Goal: Task Accomplishment & Management: Use online tool/utility

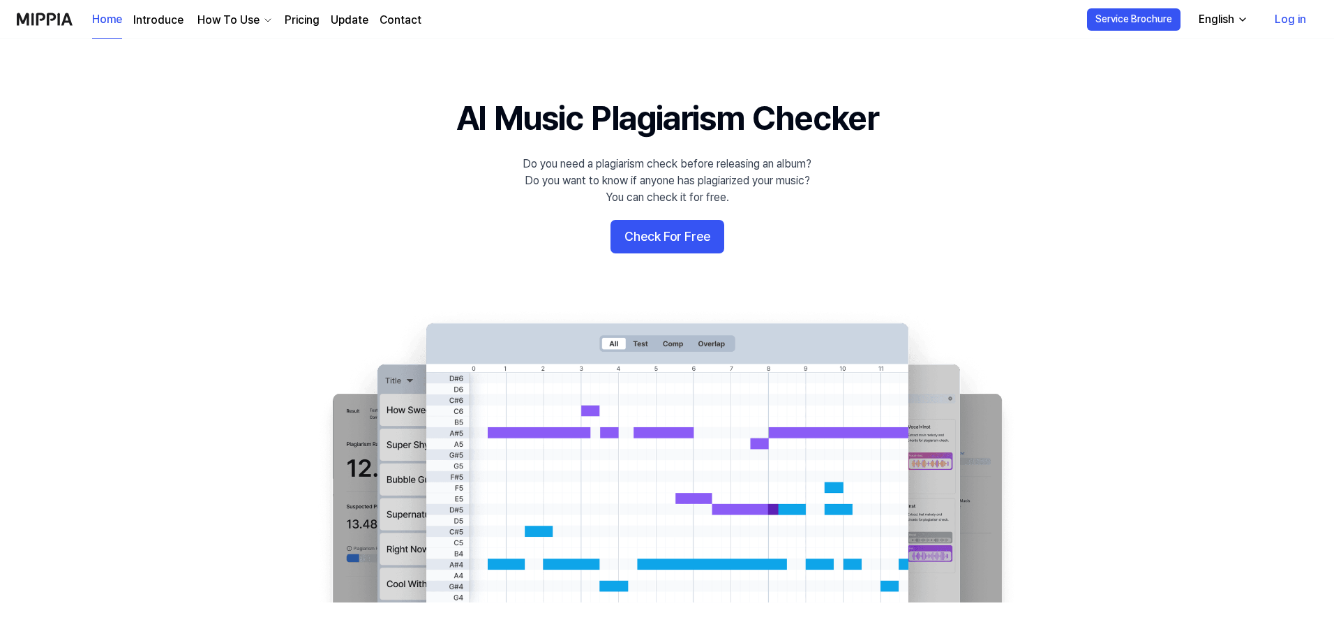
click at [652, 174] on div "Do you need a plagiarism check before releasing an album? Do you want to know i…" at bounding box center [666, 181] width 289 height 50
click at [661, 158] on div "Do you need a plagiarism check before releasing an album? Do you want to know i…" at bounding box center [666, 181] width 289 height 50
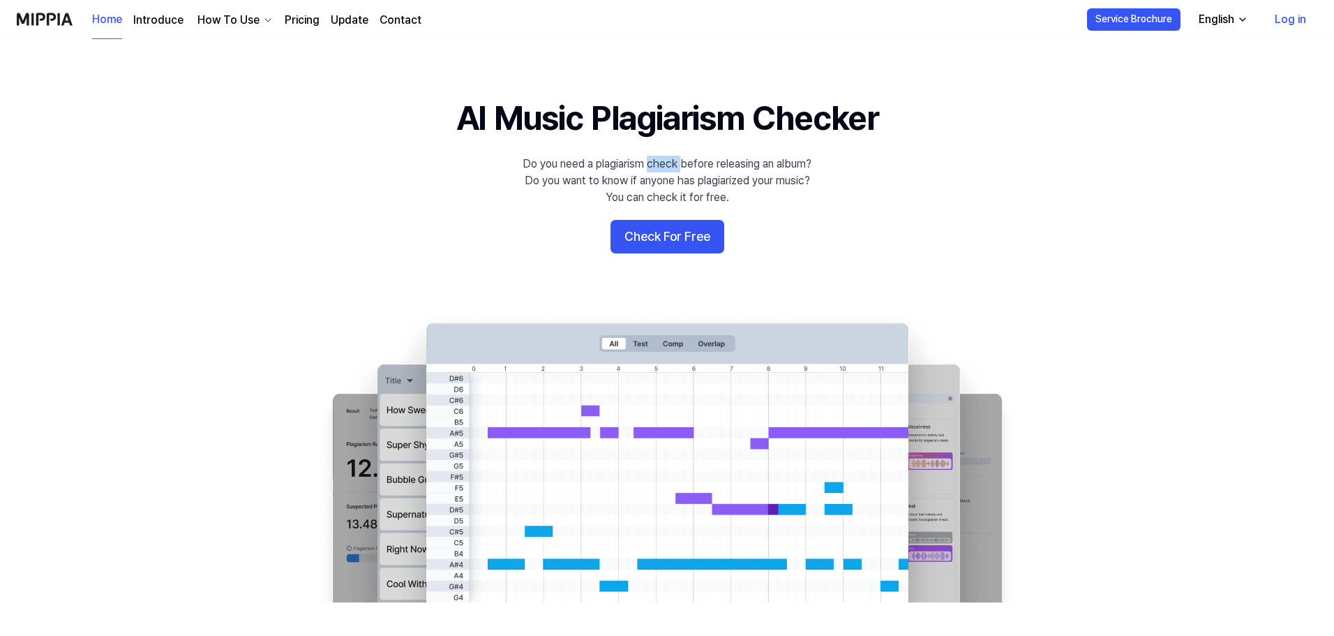
click at [541, 148] on 배너 "AI Music Plagiarism Checker Do you need a plagiarism check before releasing an …" at bounding box center [667, 348] width 1005 height 507
click at [492, 153] on 배너 "AI Music Plagiarism Checker Do you need a plagiarism check before releasing an …" at bounding box center [667, 348] width 1005 height 507
click at [526, 155] on 배너 "AI Music Plagiarism Checker Do you need a plagiarism check before releasing an …" at bounding box center [667, 348] width 1005 height 507
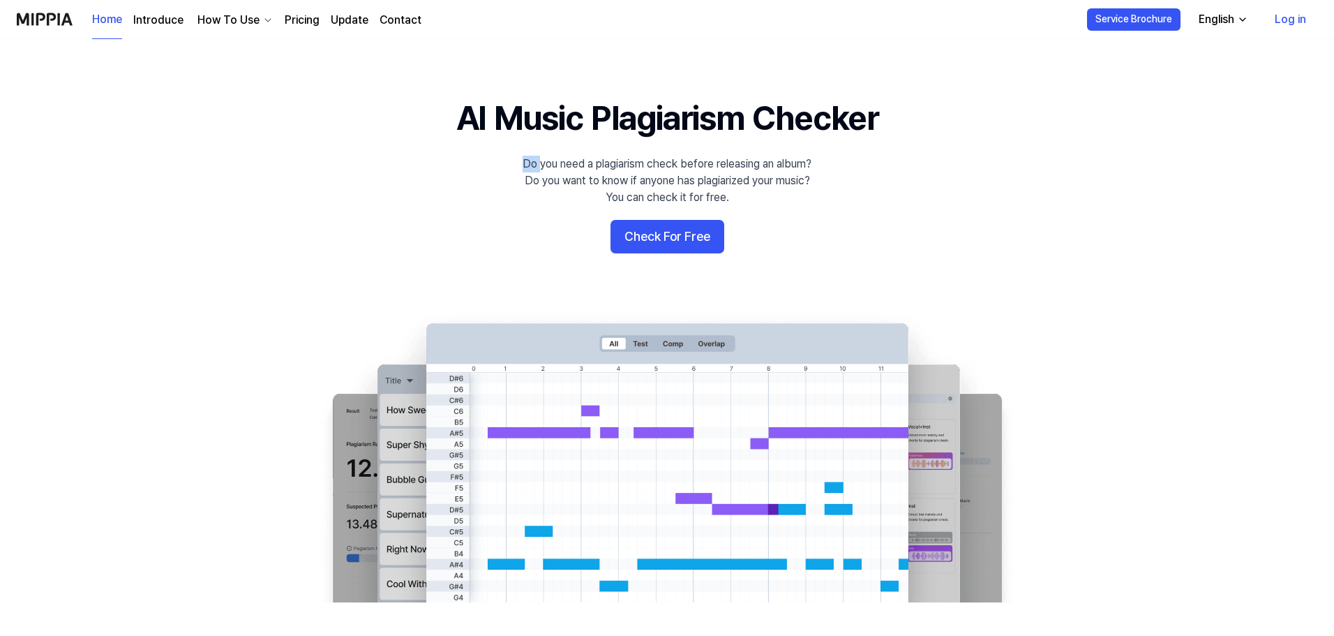
click at [526, 155] on 배너 "AI Music Plagiarism Checker Do you need a plagiarism check before releasing an …" at bounding box center [667, 348] width 1005 height 507
click at [526, 156] on div "Do you need a plagiarism check before releasing an album? Do you want to know i…" at bounding box center [666, 181] width 289 height 50
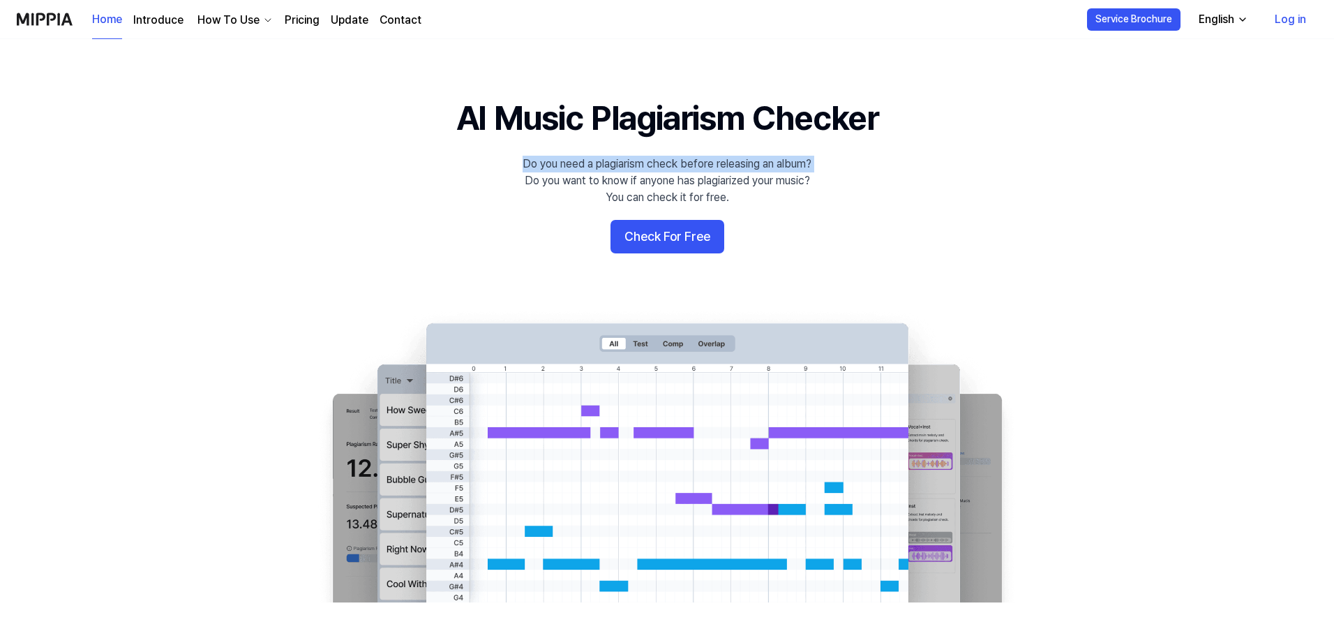
click at [610, 172] on div "Do you need a plagiarism check before releasing an album? Do you want to know i…" at bounding box center [666, 181] width 289 height 50
click at [647, 181] on div "Do you need a plagiarism check before releasing an album? Do you want to know i…" at bounding box center [666, 181] width 289 height 50
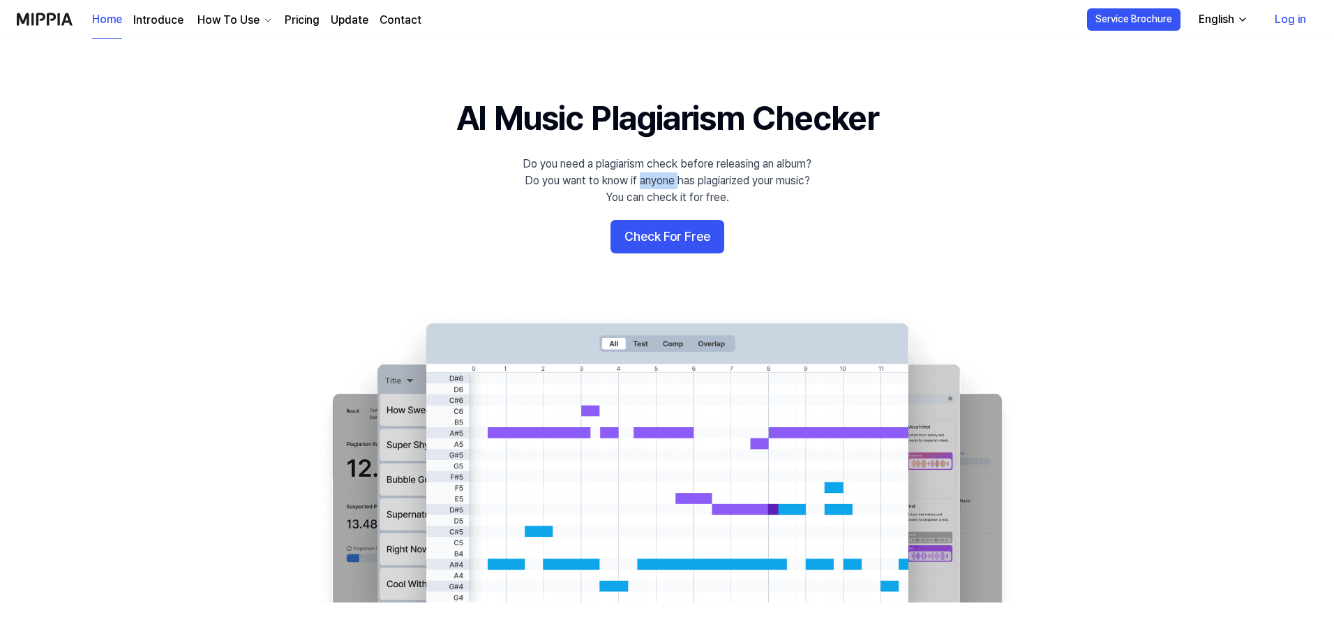
click at [647, 181] on div "Do you need a plagiarism check before releasing an album? Do you want to know i…" at bounding box center [666, 181] width 289 height 50
click at [695, 188] on div "Do you need a plagiarism check before releasing an album? Do you want to know i…" at bounding box center [666, 181] width 289 height 50
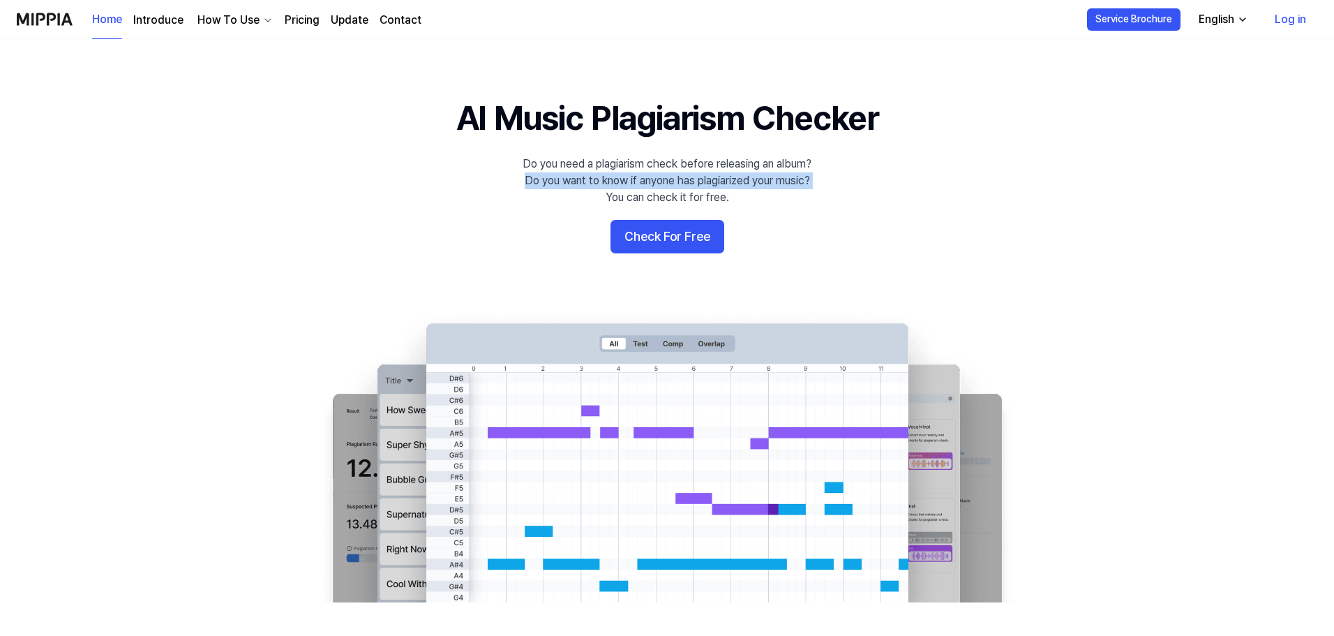
click at [695, 188] on div "Do you need a plagiarism check before releasing an album? Do you want to know i…" at bounding box center [666, 181] width 289 height 50
click at [707, 197] on div "Do you need a plagiarism check before releasing an album? Do you want to know i…" at bounding box center [666, 181] width 289 height 50
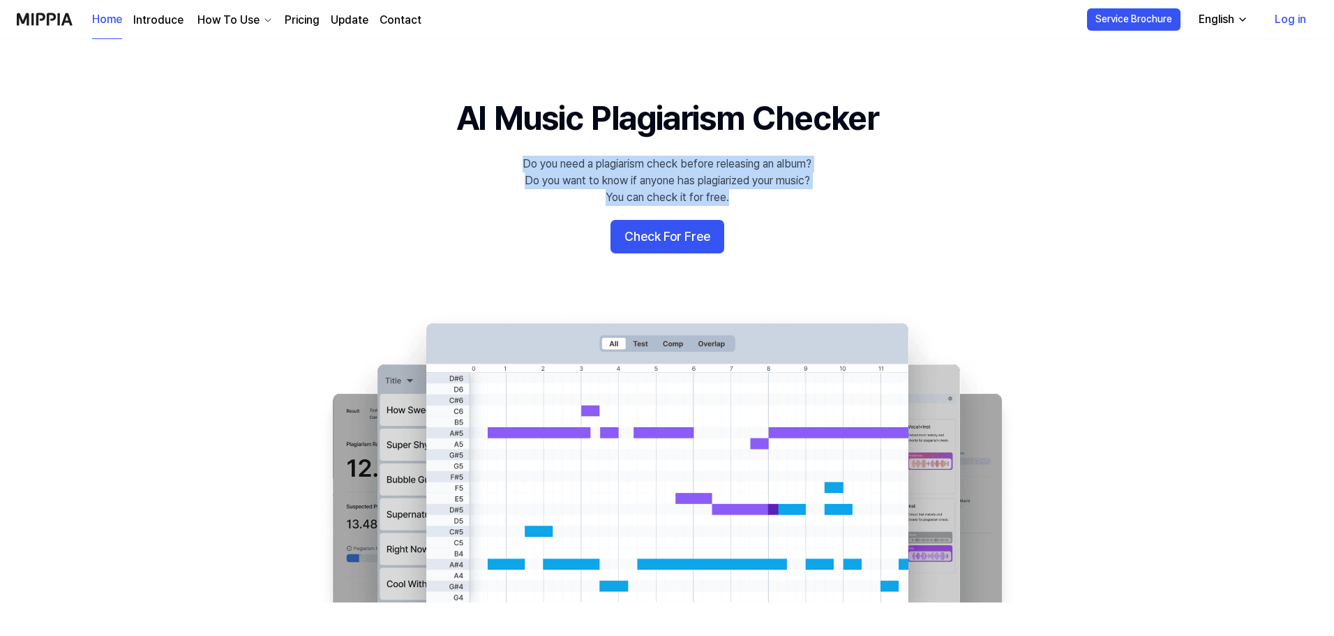
drag, startPoint x: 707, startPoint y: 197, endPoint x: 517, endPoint y: 163, distance: 193.5
click at [517, 163] on 배너 "AI Music Plagiarism Checker Do you need a plagiarism check before releasing an …" at bounding box center [667, 348] width 1005 height 507
click at [531, 165] on div "Do you need a plagiarism check before releasing an album? Do you want to know i…" at bounding box center [666, 181] width 289 height 50
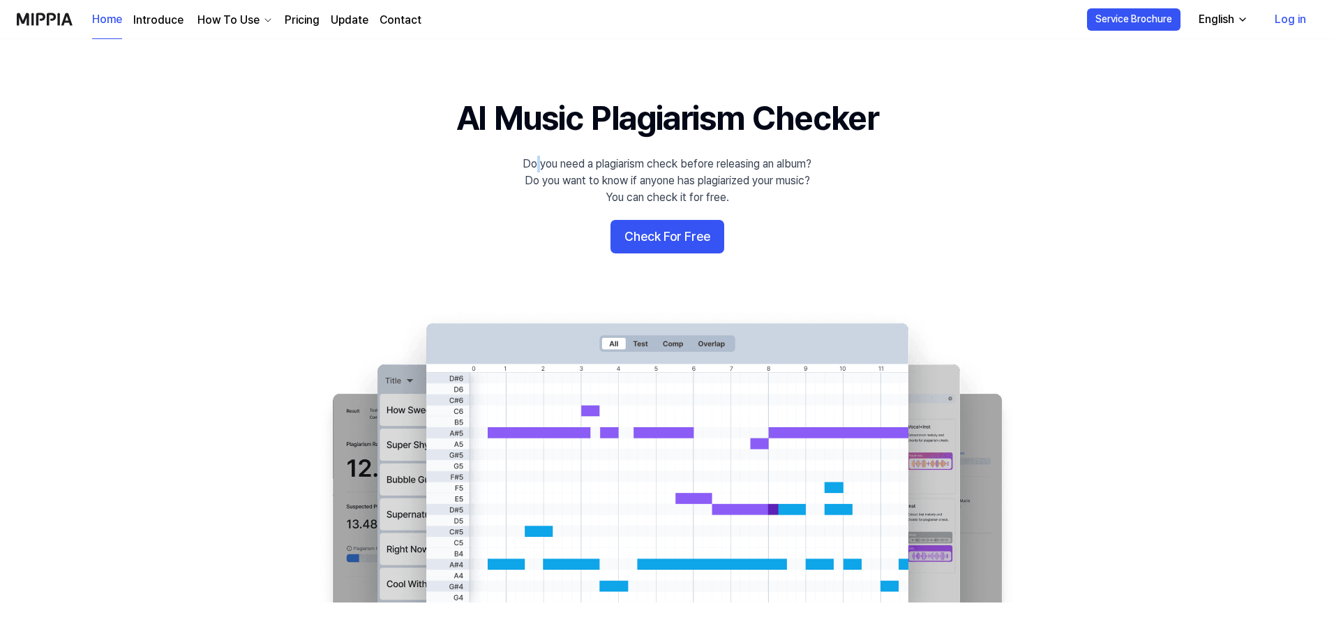
click at [531, 165] on div "Do you need a plagiarism check before releasing an album? Do you want to know i…" at bounding box center [666, 181] width 289 height 50
drag, startPoint x: 531, startPoint y: 165, endPoint x: 626, endPoint y: 173, distance: 95.9
click at [626, 173] on div "Do you need a plagiarism check before releasing an album? Do you want to know i…" at bounding box center [666, 181] width 289 height 50
drag, startPoint x: 987, startPoint y: 105, endPoint x: 832, endPoint y: 117, distance: 156.1
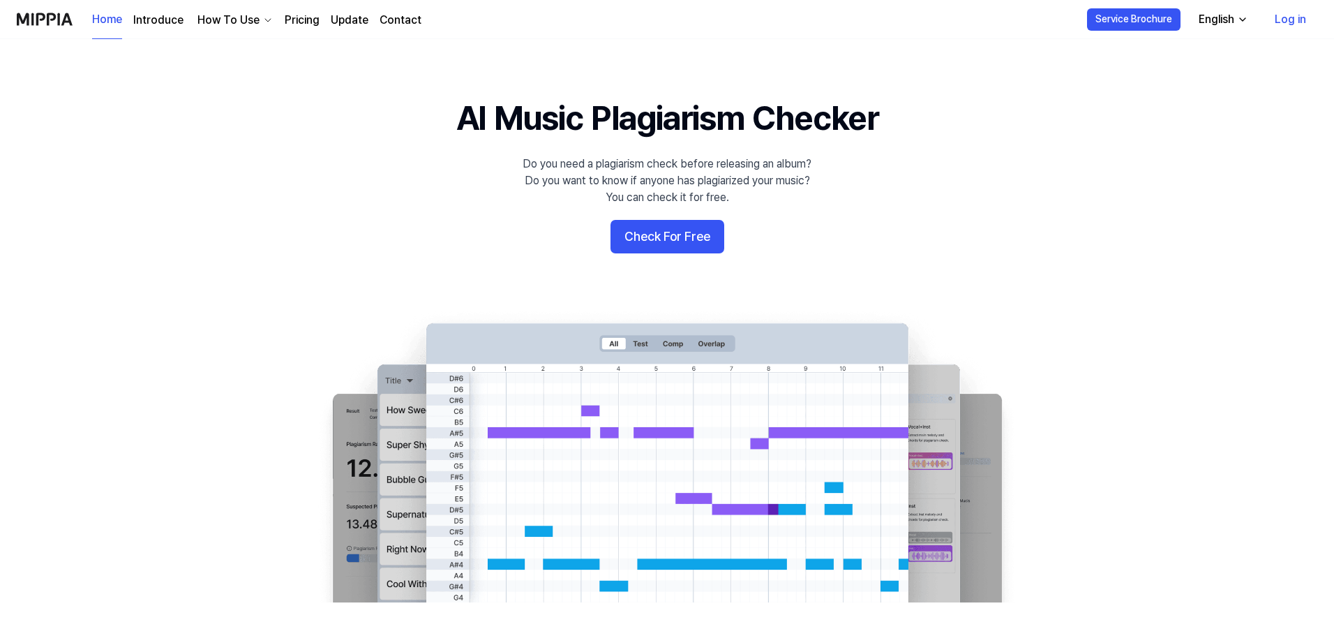
click at [248, 20] on div "How To Use" at bounding box center [229, 20] width 68 height 17
click at [243, 50] on link "Plagiarism Checker" at bounding box center [232, 52] width 134 height 28
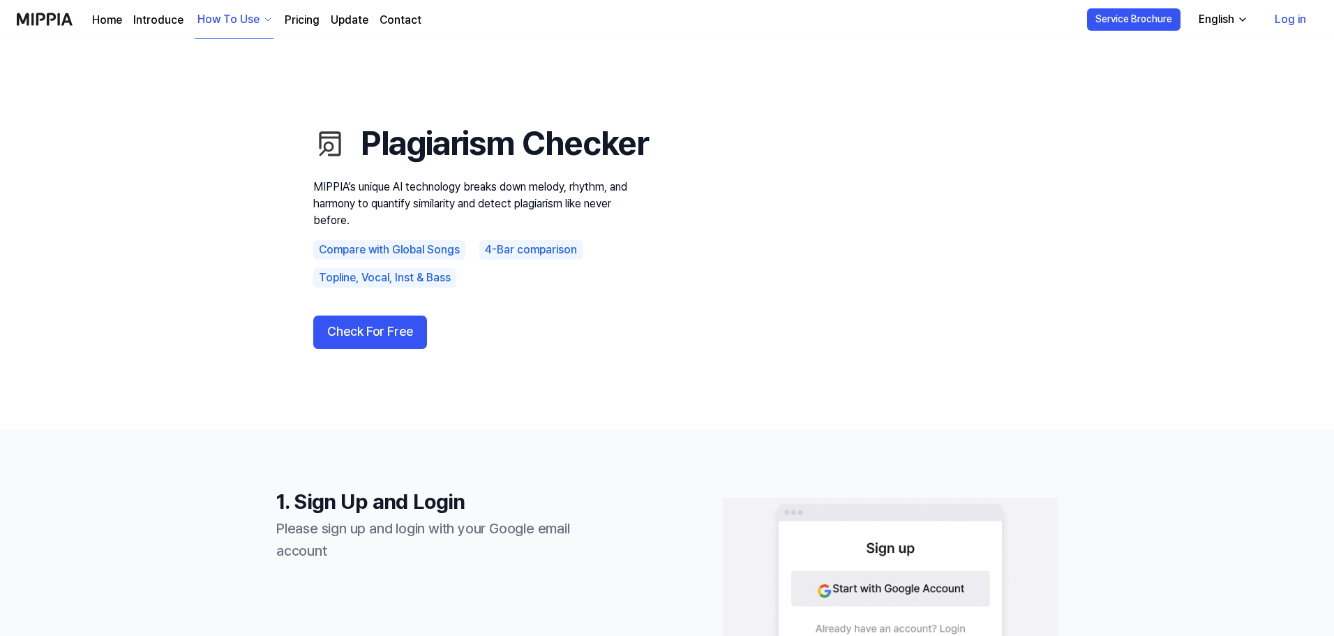
click at [481, 204] on p "MIPPIA’s unique AI technology breaks down melody, rhythm, and harmony to quanti…" at bounding box center [480, 204] width 335 height 50
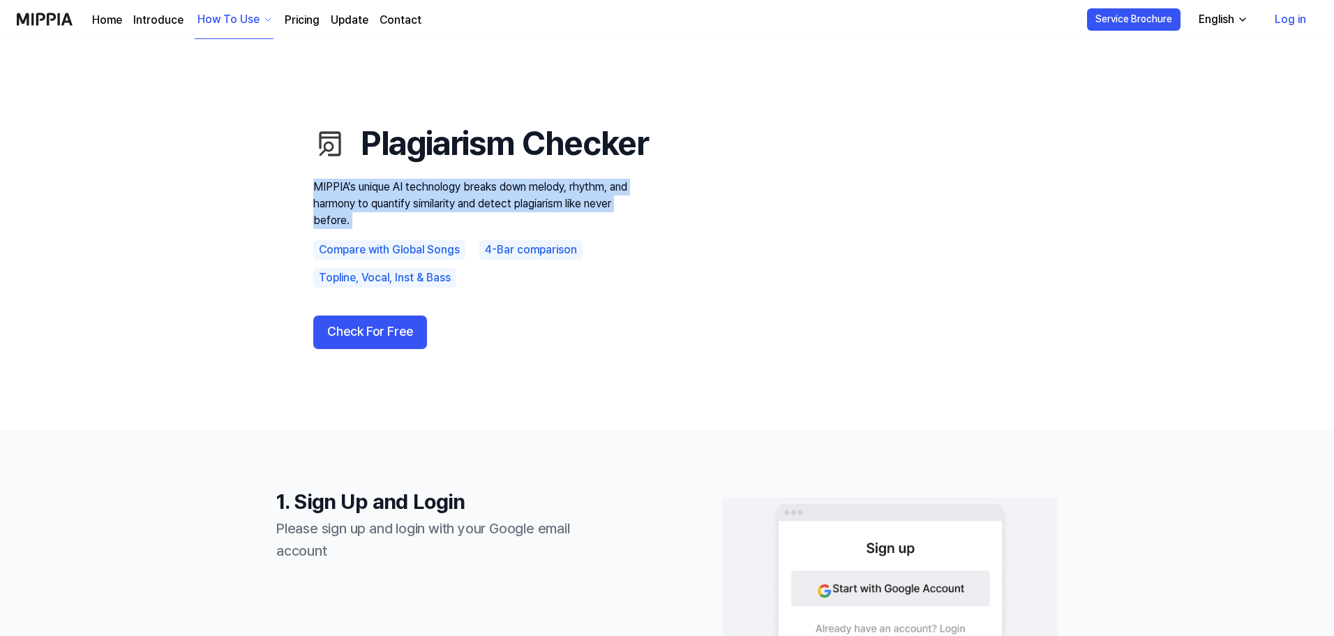
click at [481, 204] on p "MIPPIA’s unique AI technology breaks down melody, rhythm, and harmony to quanti…" at bounding box center [480, 204] width 335 height 50
click at [454, 229] on p "MIPPIA’s unique AI technology breaks down melody, rhythm, and harmony to quanti…" at bounding box center [480, 204] width 335 height 50
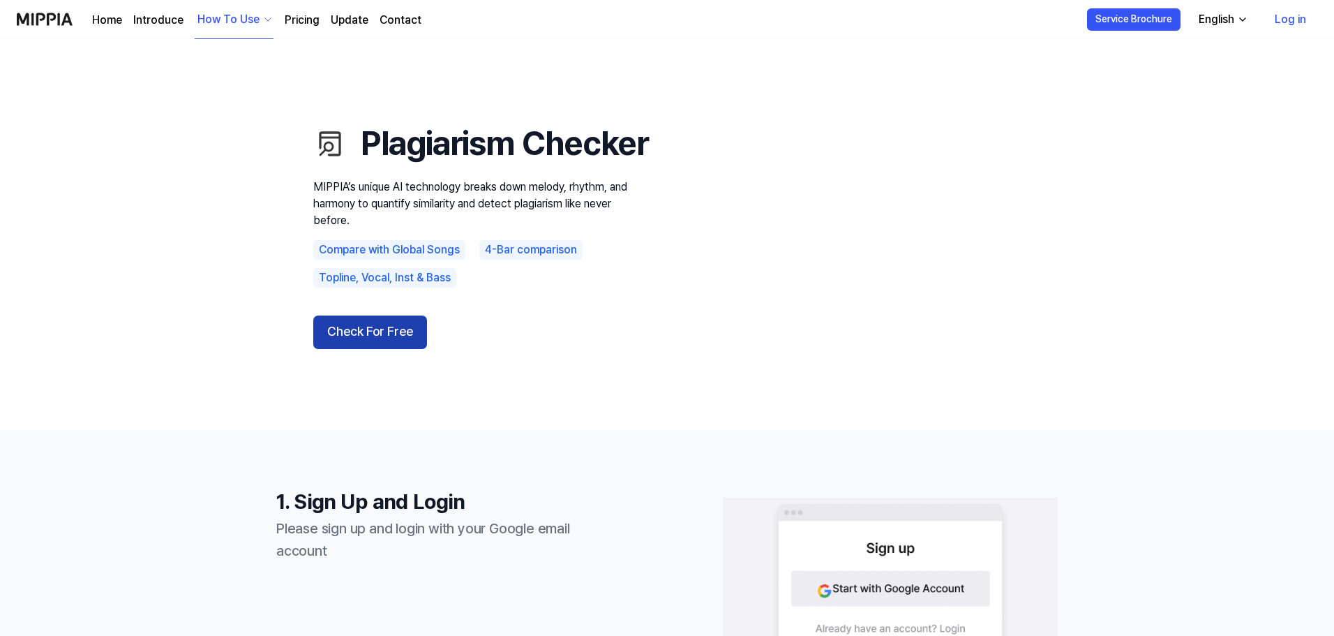
click at [386, 349] on button "Check For Free" at bounding box center [370, 331] width 114 height 33
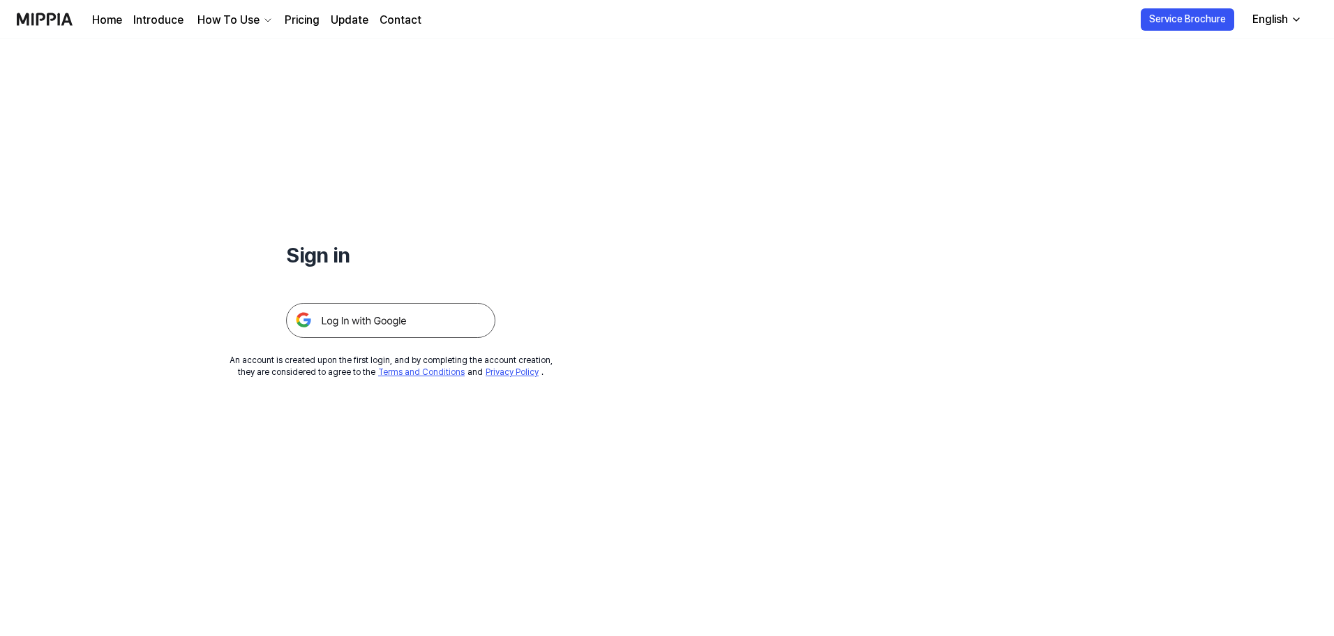
click at [413, 310] on img at bounding box center [390, 320] width 209 height 35
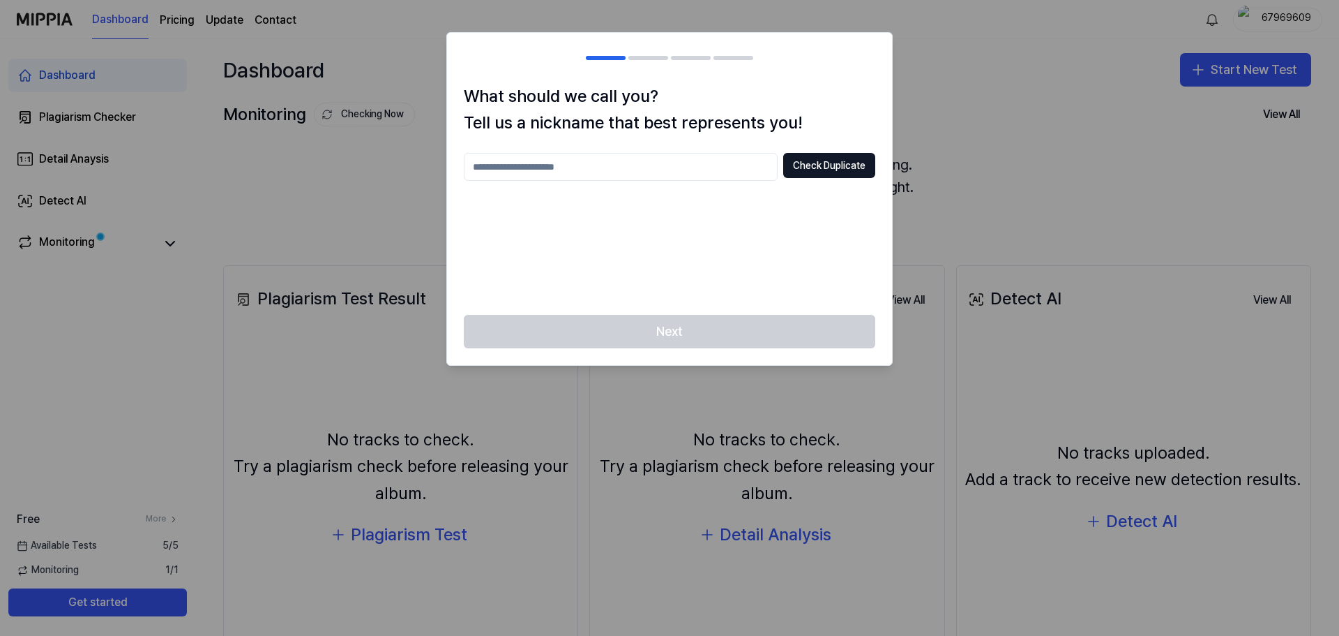
click at [947, 144] on div at bounding box center [669, 318] width 1339 height 636
click at [735, 158] on input "text" at bounding box center [621, 167] width 314 height 28
click at [812, 167] on button "Check Duplicate" at bounding box center [829, 165] width 92 height 25
click at [689, 181] on div "Check Duplicate Please enter between 2 and 20 characters" at bounding box center [670, 225] width 412 height 145
click at [706, 165] on input "text" at bounding box center [621, 167] width 314 height 28
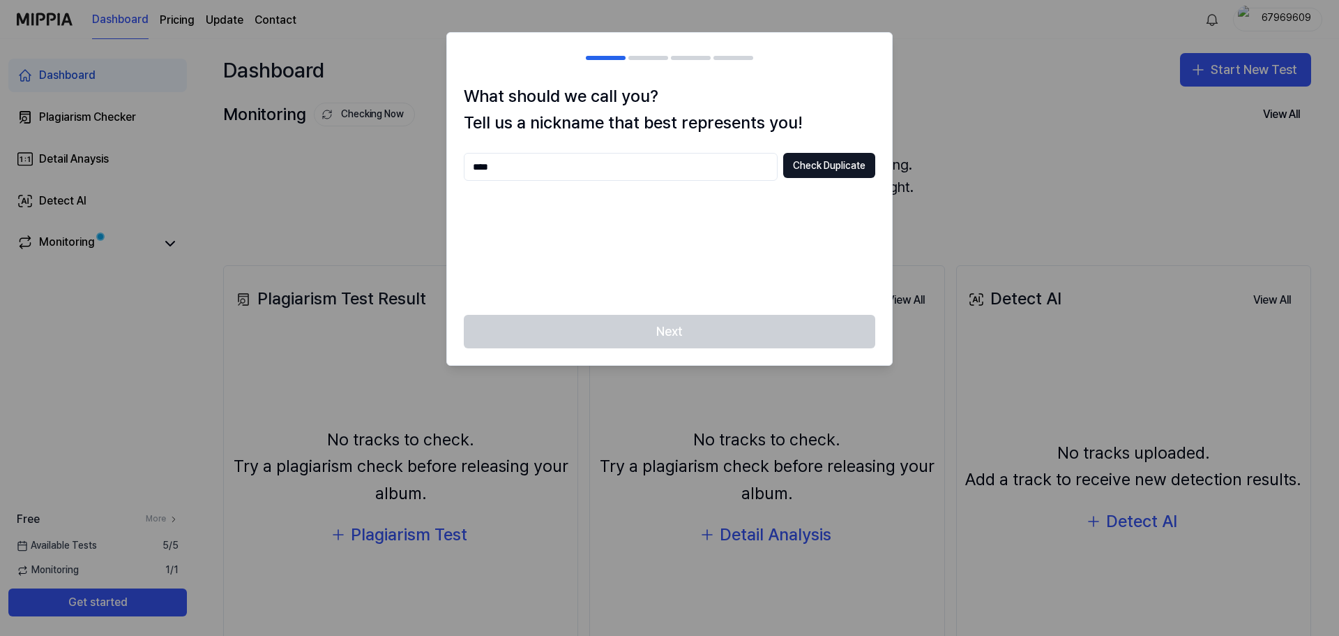
type input "***"
type input "********"
click at [827, 156] on button "Check Duplicate" at bounding box center [829, 165] width 92 height 25
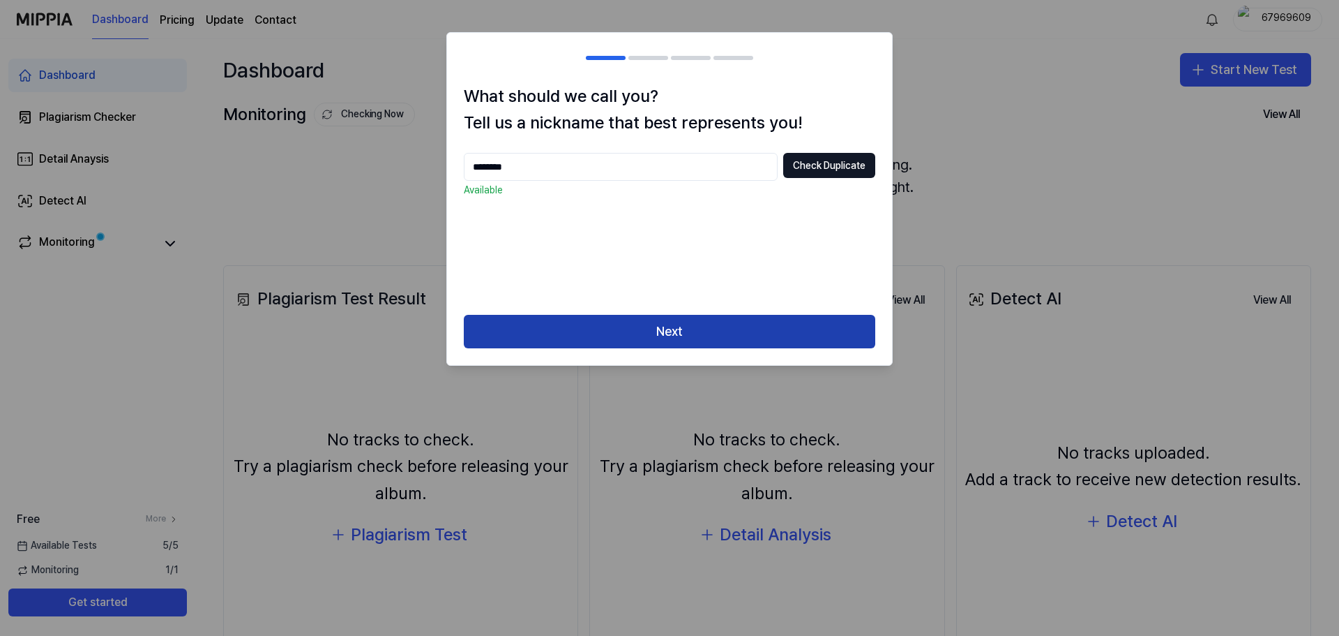
click at [776, 329] on button "Next" at bounding box center [670, 331] width 412 height 33
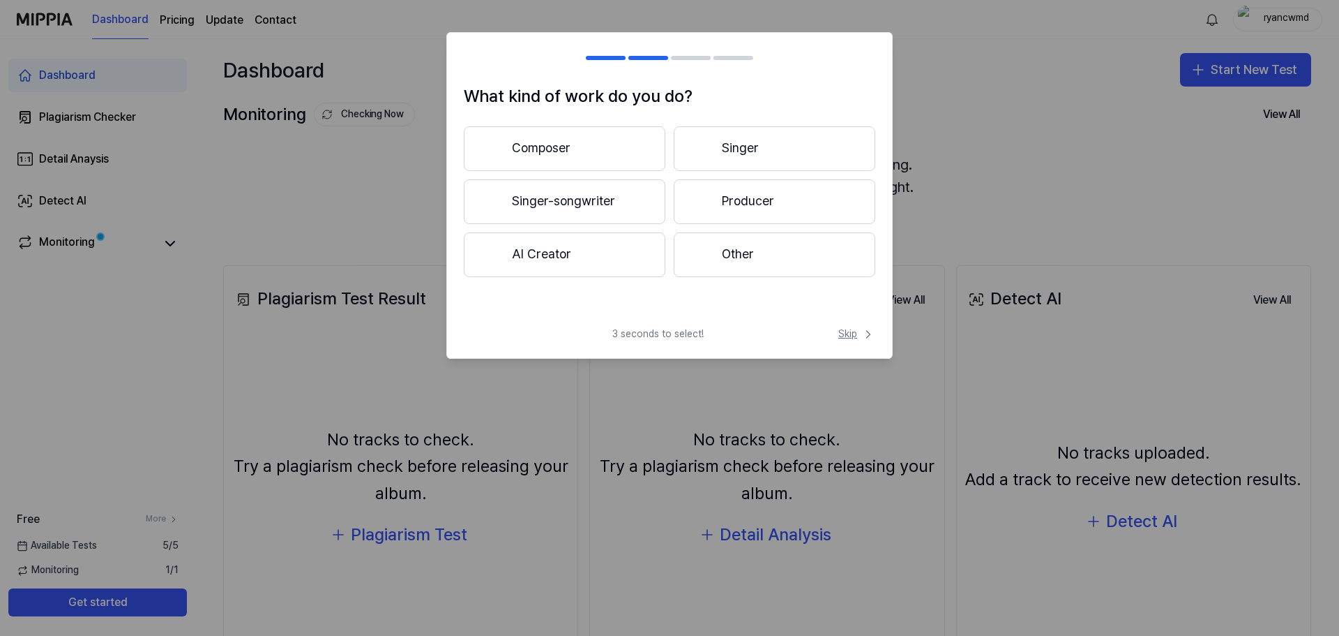
click at [838, 340] on button "Skip" at bounding box center [856, 334] width 40 height 14
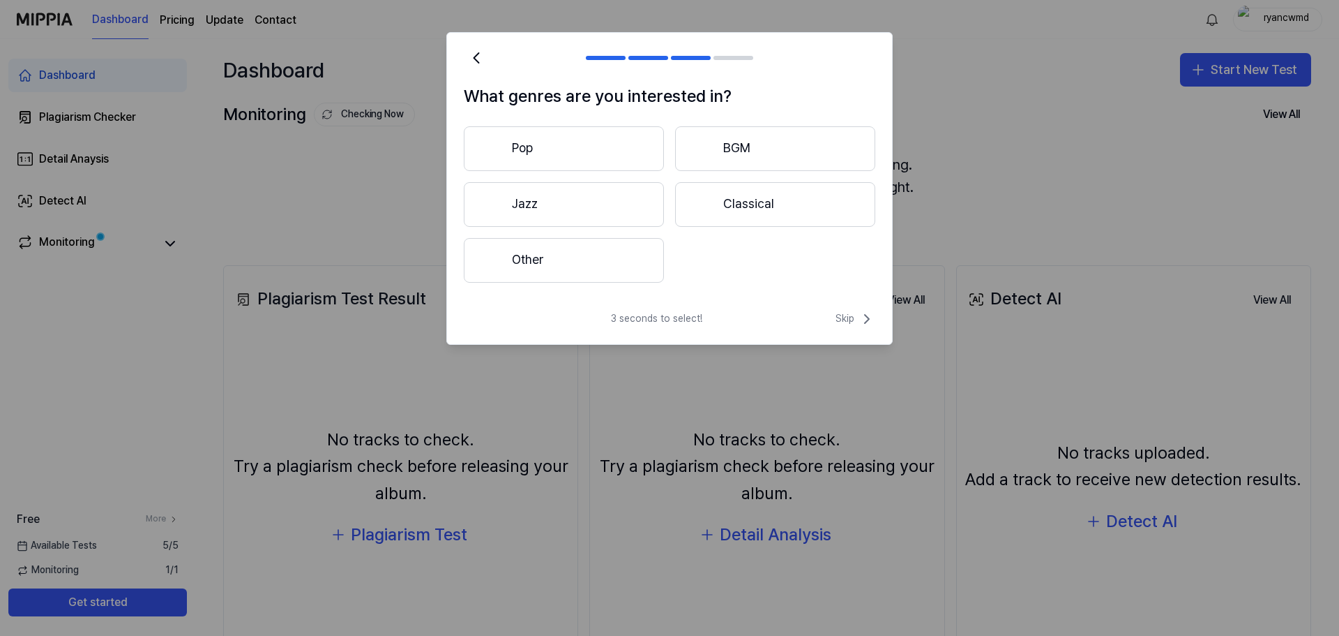
click at [846, 333] on div "3 seconds to select! Skip" at bounding box center [669, 326] width 445 height 33
click at [845, 324] on span "Skip" at bounding box center [856, 318] width 40 height 17
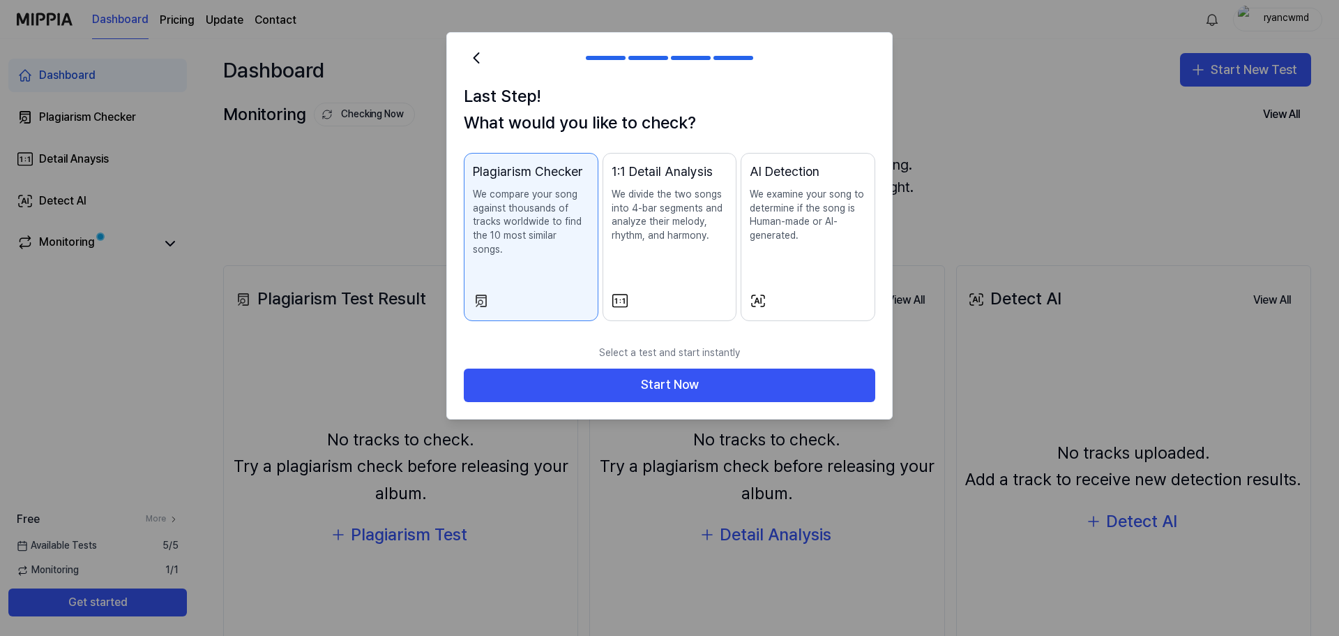
drag, startPoint x: 820, startPoint y: 368, endPoint x: 787, endPoint y: 135, distance: 234.6
click at [787, 136] on div "Last Step! What would you like to check? Plagiarism Checker We compare your son…" at bounding box center [669, 225] width 446 height 387
click at [782, 112] on h1 "Last Step! What would you like to check?" at bounding box center [670, 110] width 412 height 54
click at [782, 111] on h1 "Last Step! What would you like to check?" at bounding box center [670, 110] width 412 height 54
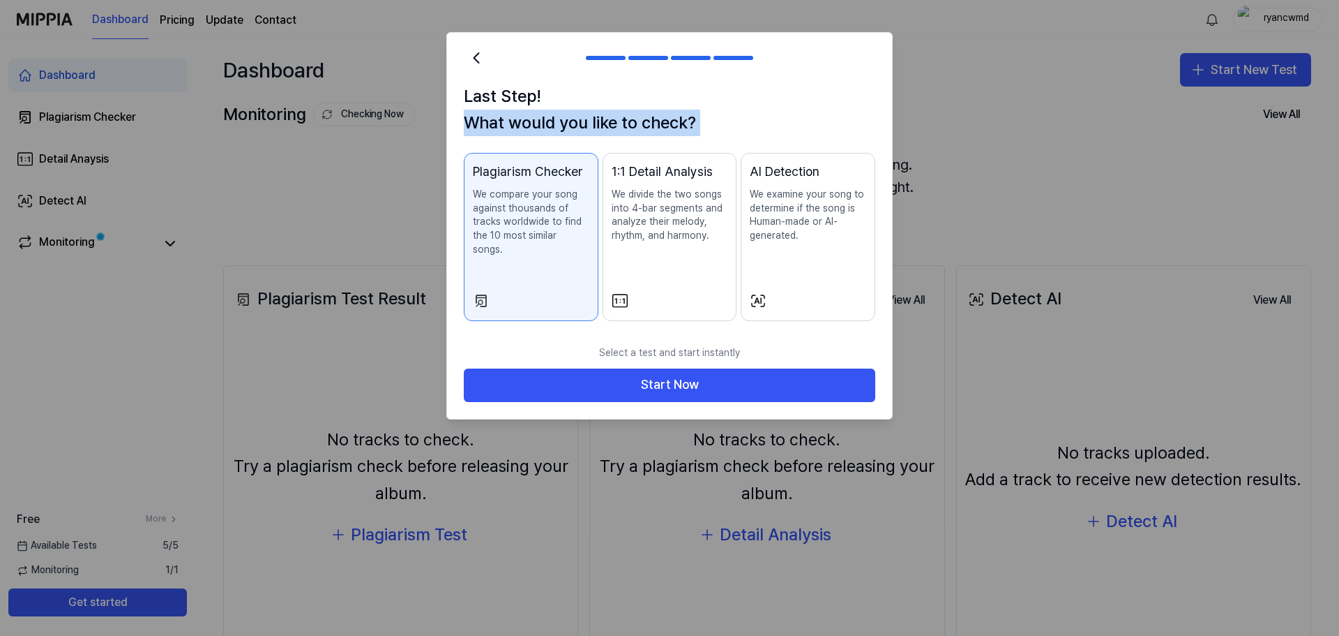
click at [782, 111] on h1 "Last Step! What would you like to check?" at bounding box center [670, 110] width 412 height 54
click at [797, 108] on h1 "Last Step! What would you like to check?" at bounding box center [670, 110] width 412 height 54
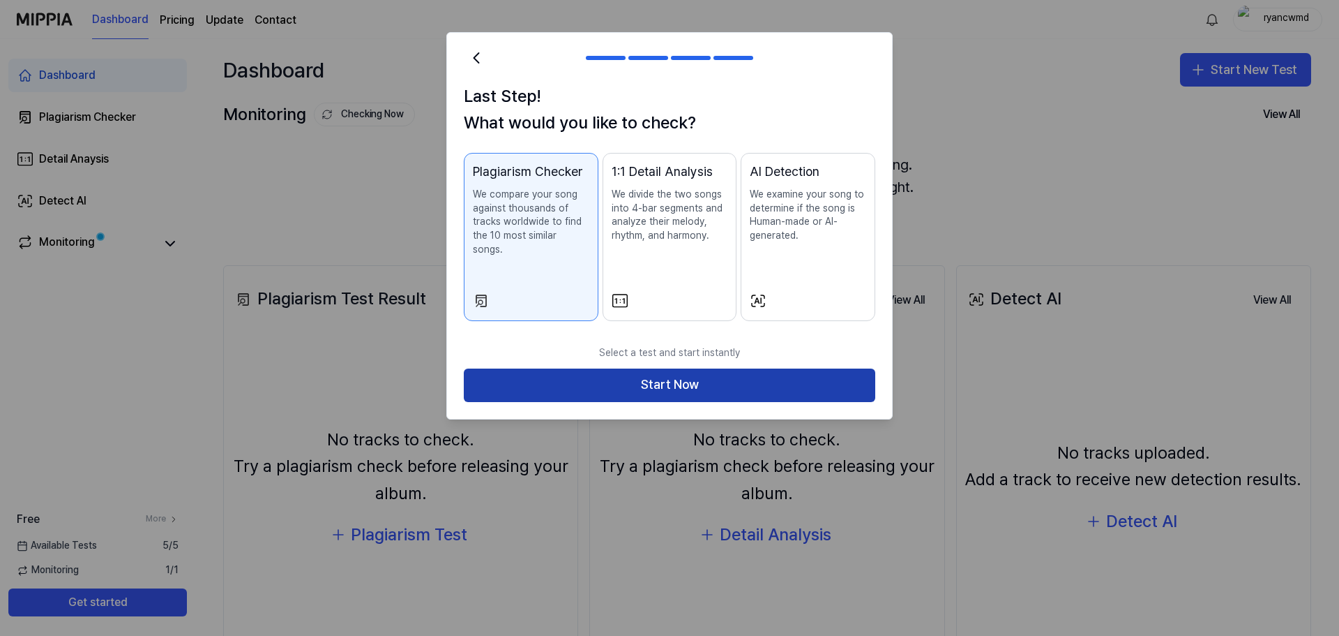
click at [742, 369] on button "Start Now" at bounding box center [670, 384] width 412 height 33
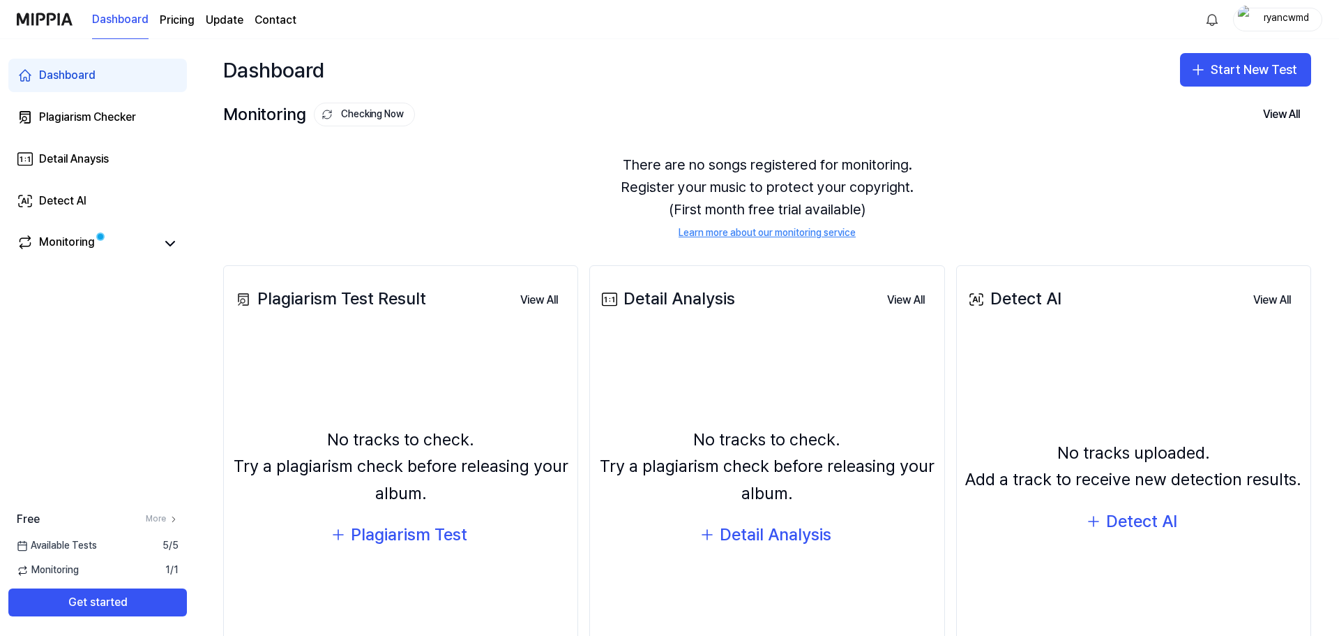
click at [952, 160] on div "There are no songs registered for monitoring. Register your music to protect yo…" at bounding box center [767, 197] width 1088 height 120
click at [426, 529] on div "Plagiarism Test" at bounding box center [409, 534] width 116 height 27
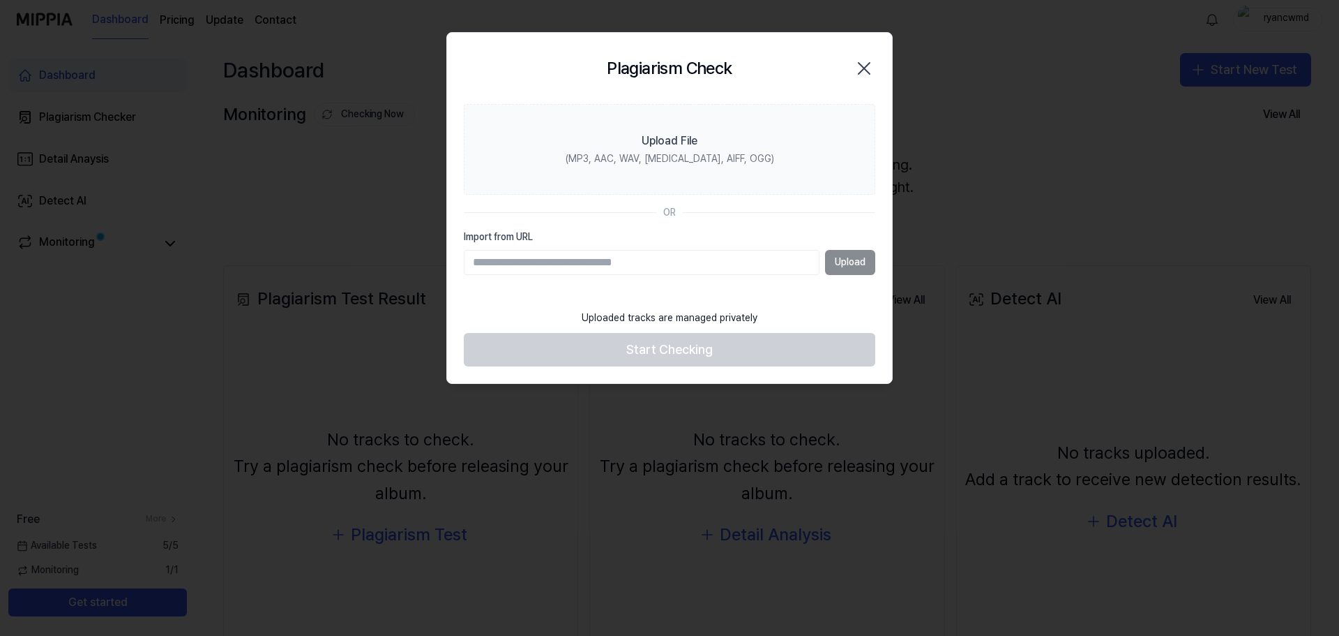
click at [765, 251] on input "Import from URL" at bounding box center [642, 262] width 356 height 25
click at [743, 260] on input "Import from URL" at bounding box center [642, 262] width 356 height 25
paste input "**********"
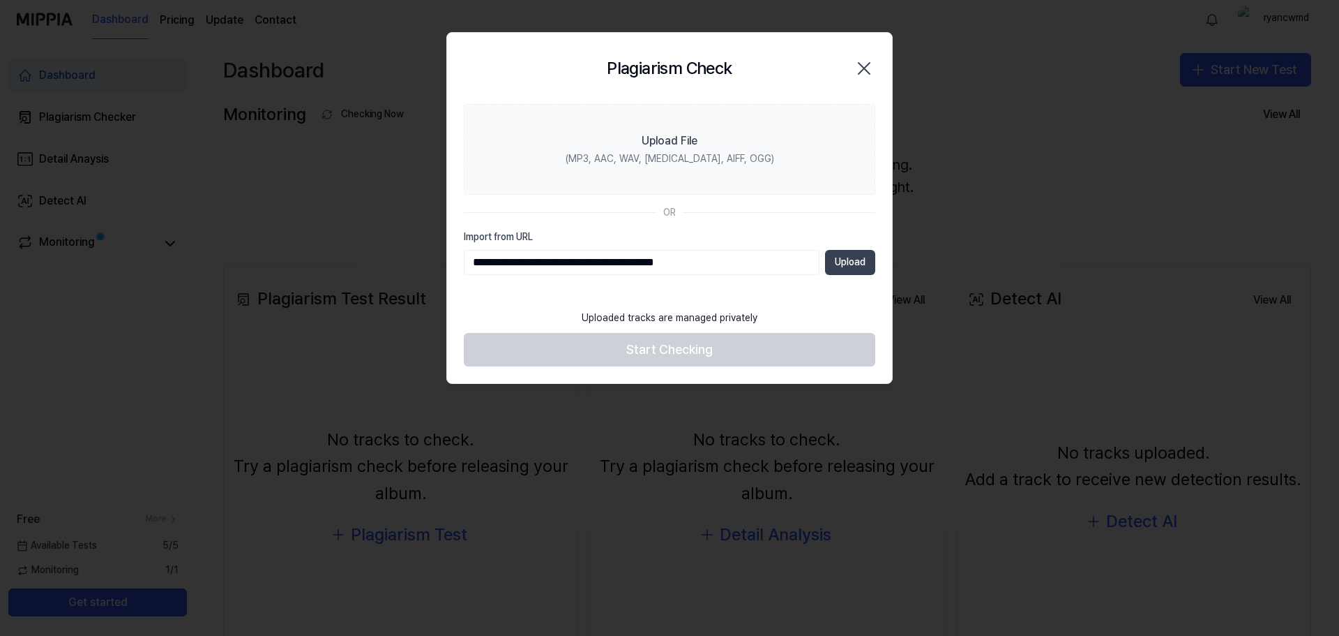
type input "**********"
click at [857, 253] on button "Upload" at bounding box center [850, 262] width 50 height 25
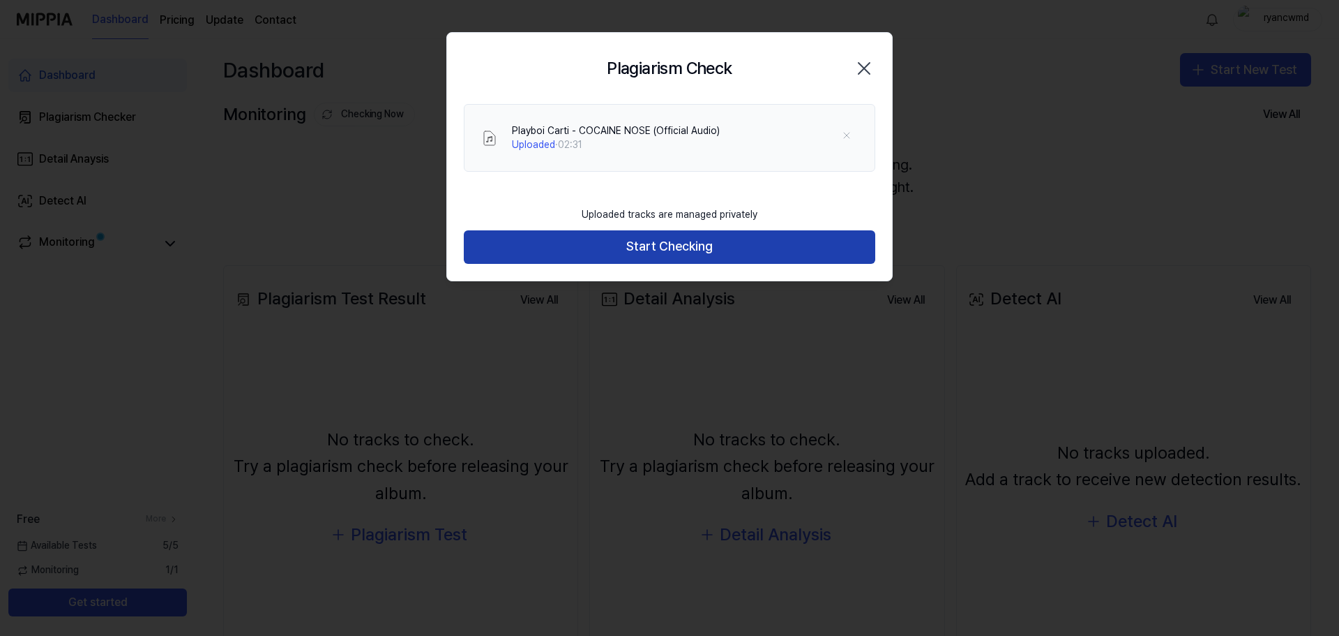
click at [705, 234] on button "Start Checking" at bounding box center [670, 246] width 412 height 33
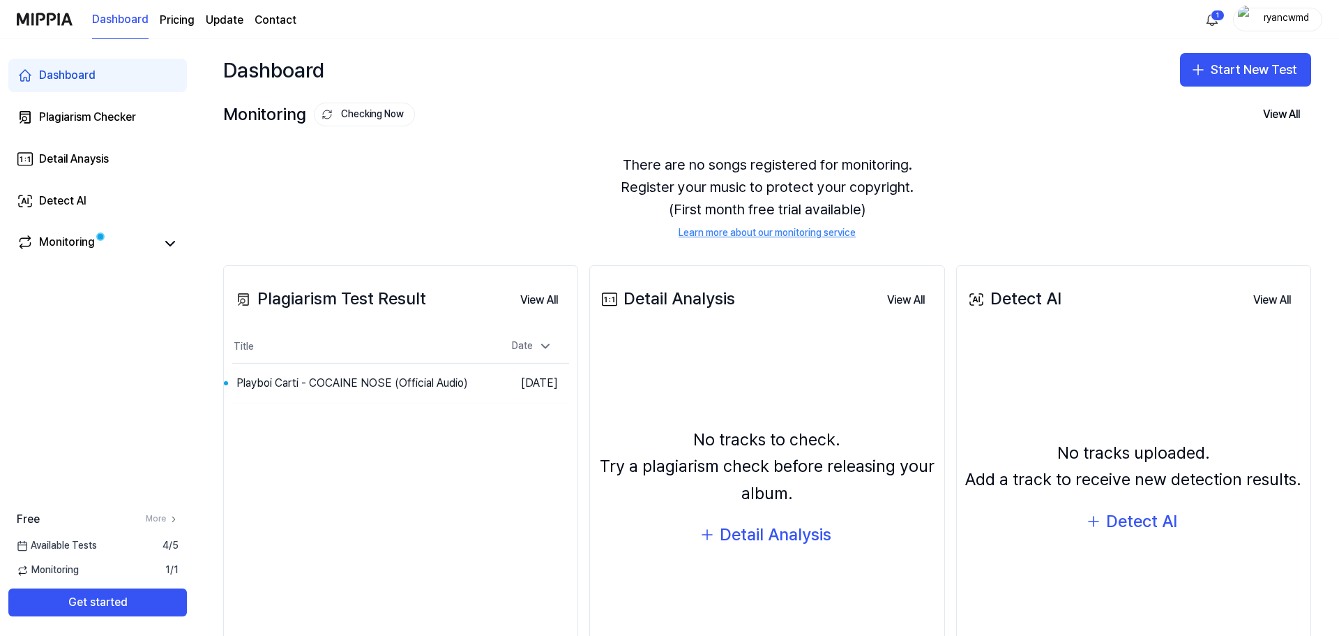
click at [673, 112] on div "Monitoring Checking Now View All" at bounding box center [767, 114] width 1088 height 22
